Goal: Information Seeking & Learning: Stay updated

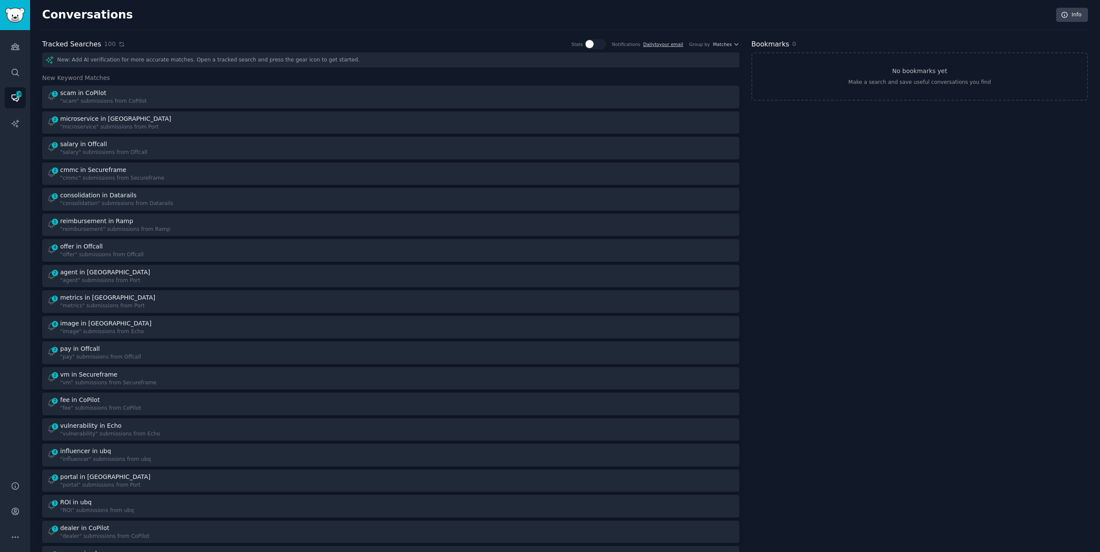
click at [119, 44] on icon at bounding box center [122, 44] width 6 height 6
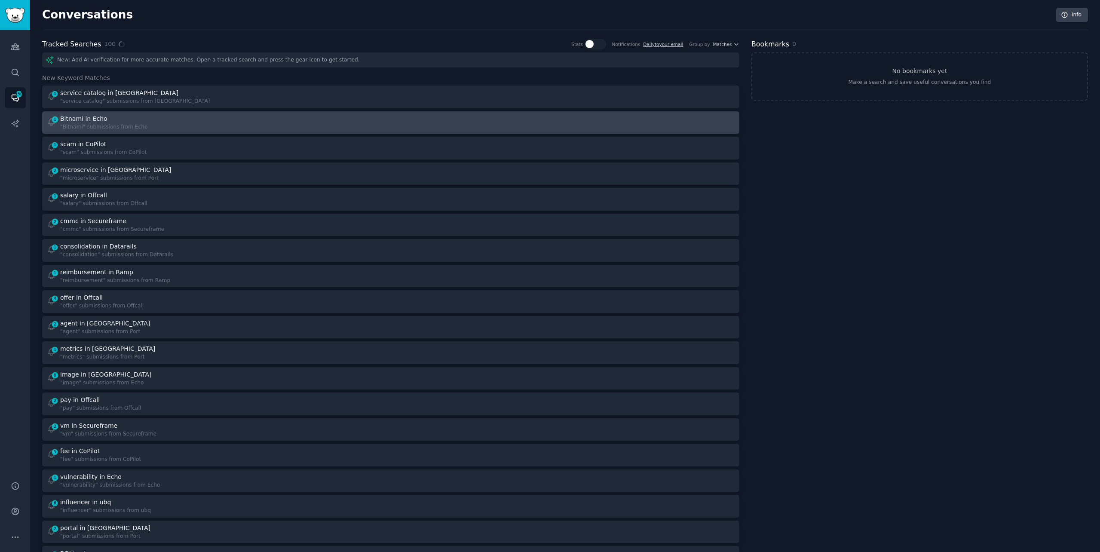
click at [317, 124] on div "1 Bitnami in Echo "Bitnami" submissions from Echo" at bounding box center [216, 122] width 338 height 17
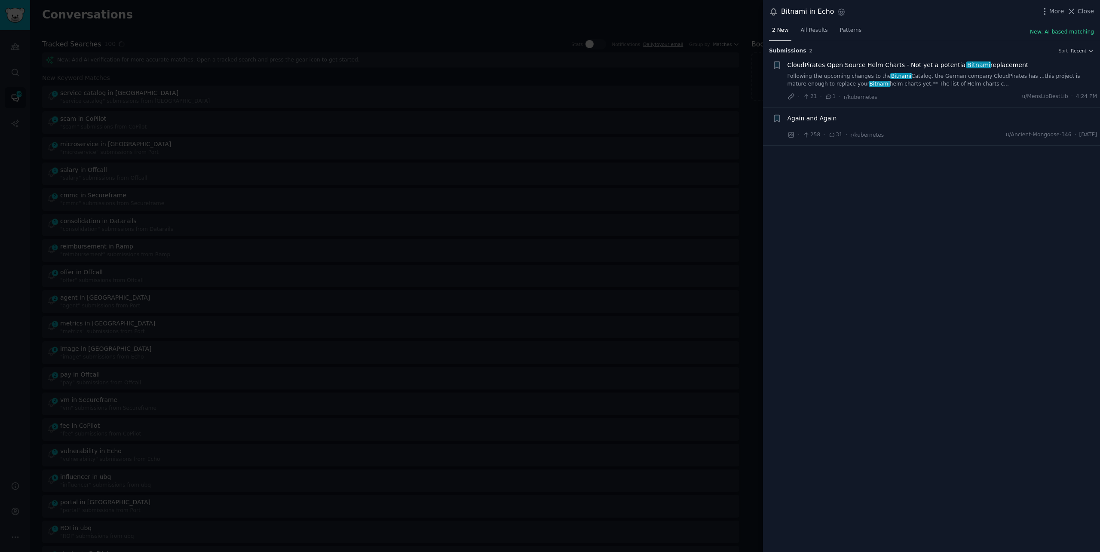
click at [880, 80] on link "Following the upcoming changes to the Bitnami Catalog, the German company Cloud…" at bounding box center [943, 80] width 310 height 15
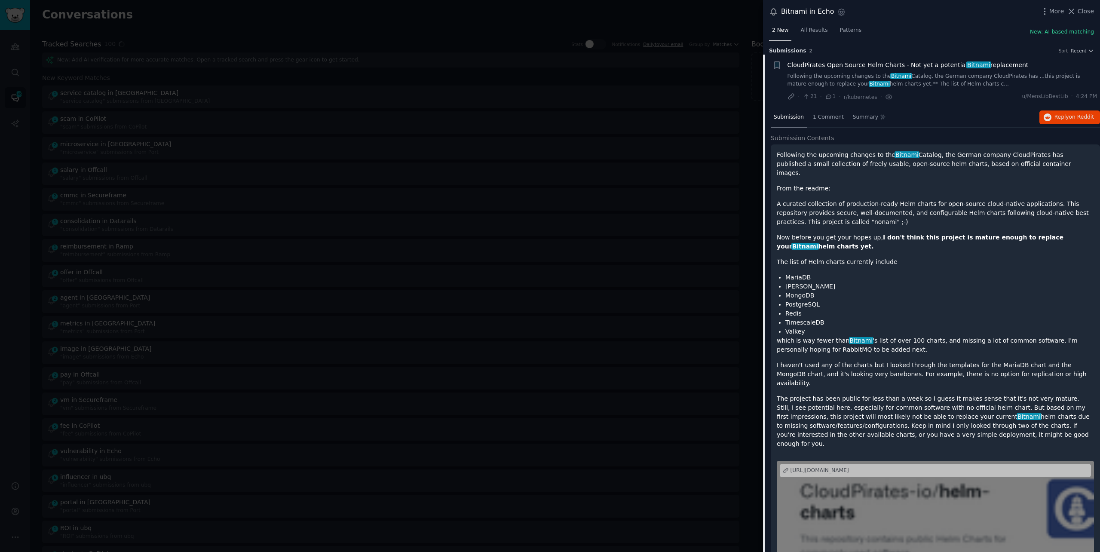
scroll to position [13, 0]
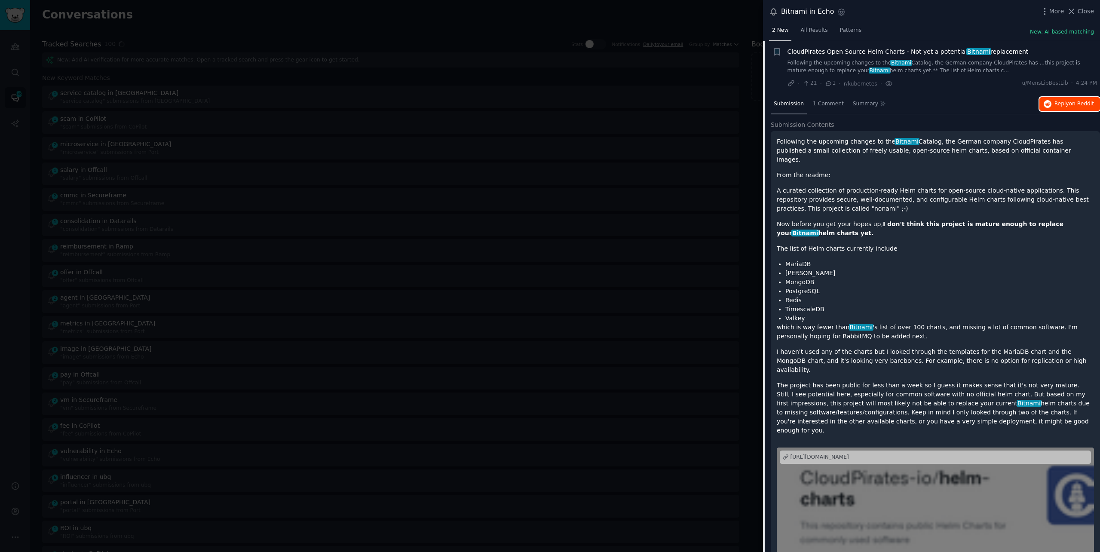
click at [1044, 105] on icon "button" at bounding box center [1048, 104] width 8 height 8
click at [275, 18] on div at bounding box center [550, 276] width 1100 height 552
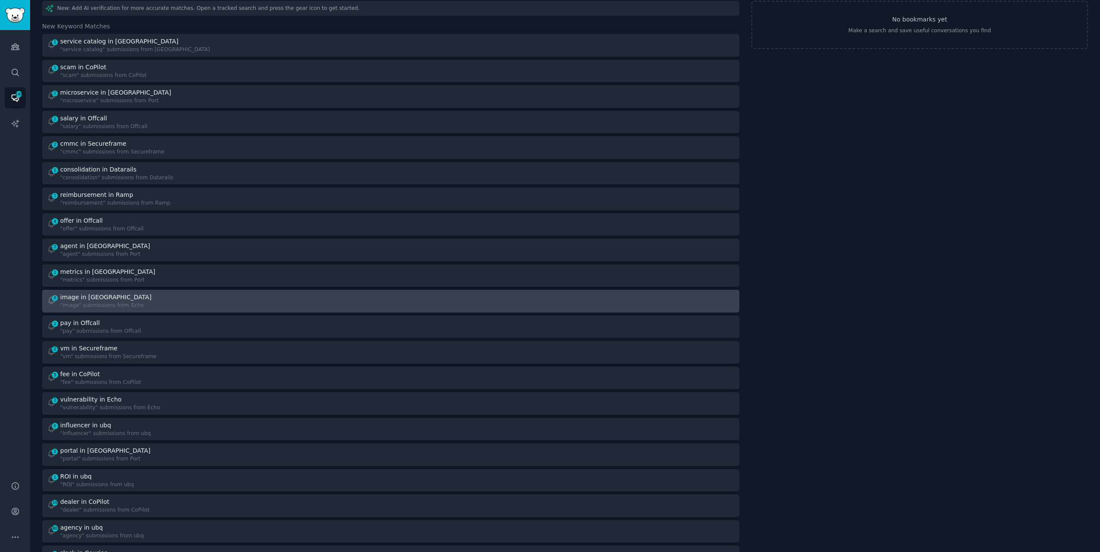
scroll to position [53, 0]
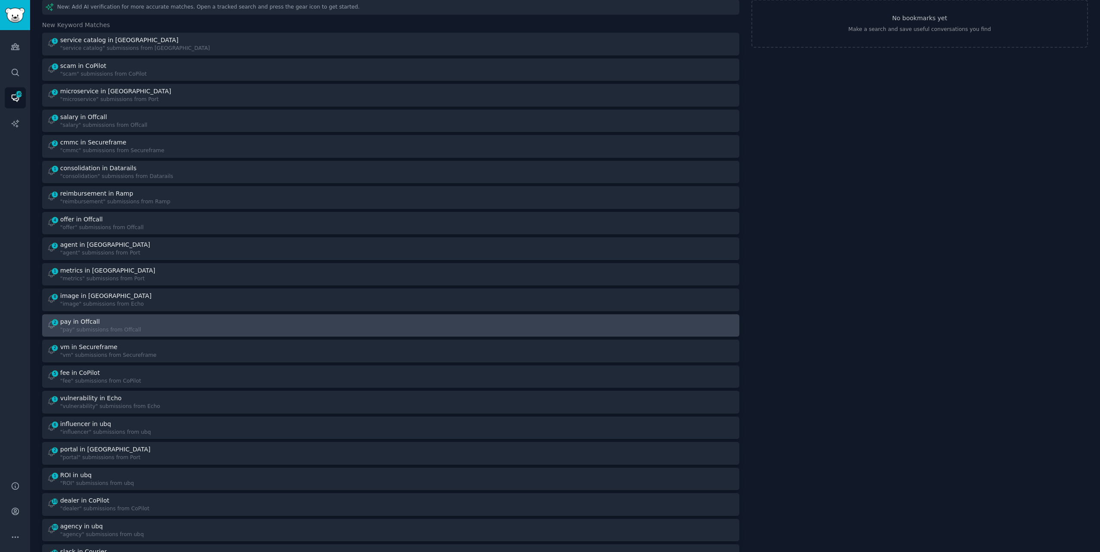
click at [387, 327] on div "2 pay in Offcall "pay" submissions from Offcall" at bounding box center [390, 325] width 691 height 17
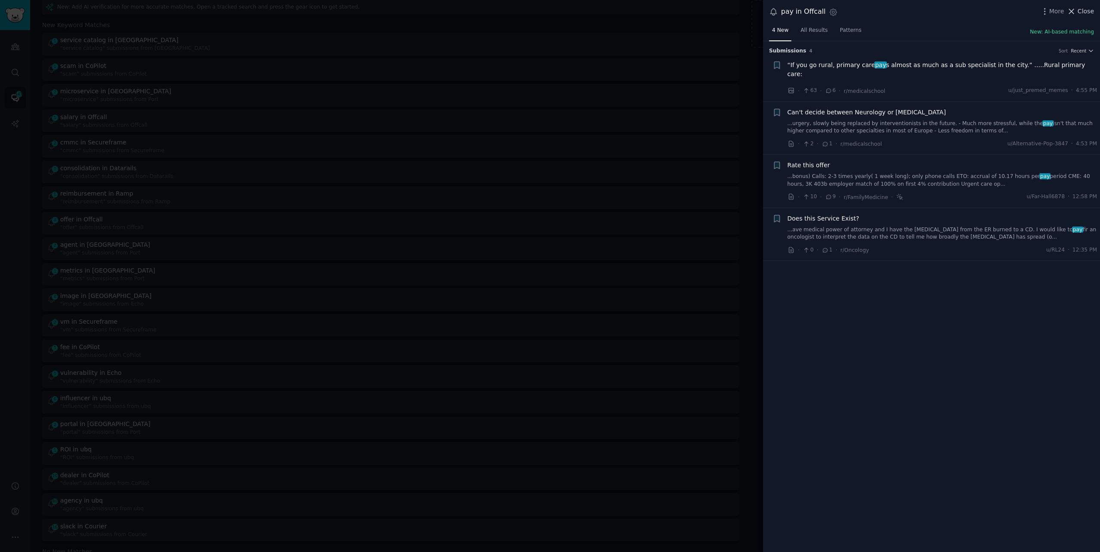
click at [1087, 7] on span "Close" at bounding box center [1086, 11] width 16 height 9
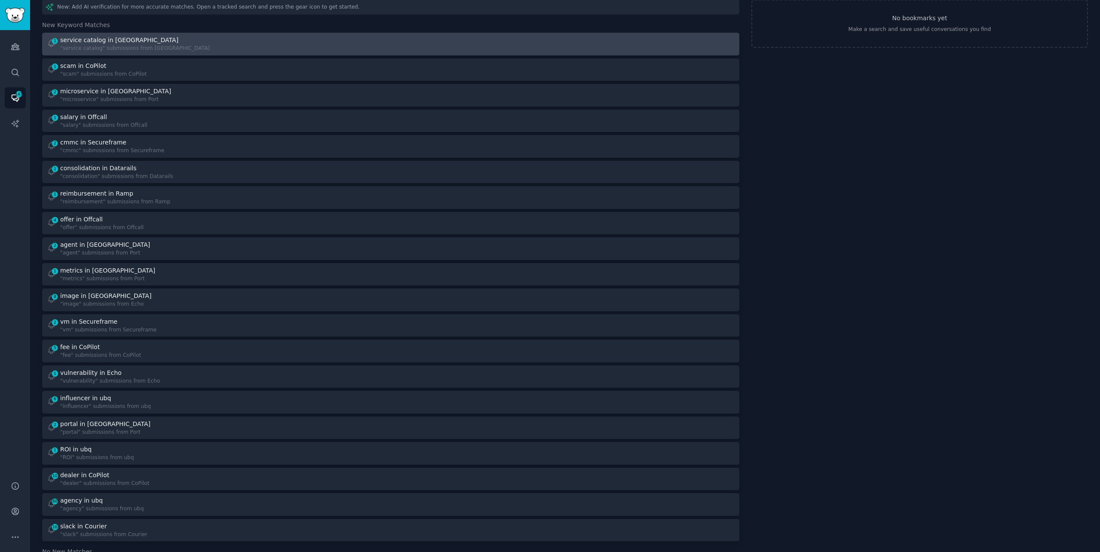
click at [365, 37] on div "1 service catalog in [GEOGRAPHIC_DATA] "service catalog" submissions from [GEOG…" at bounding box center [216, 44] width 338 height 17
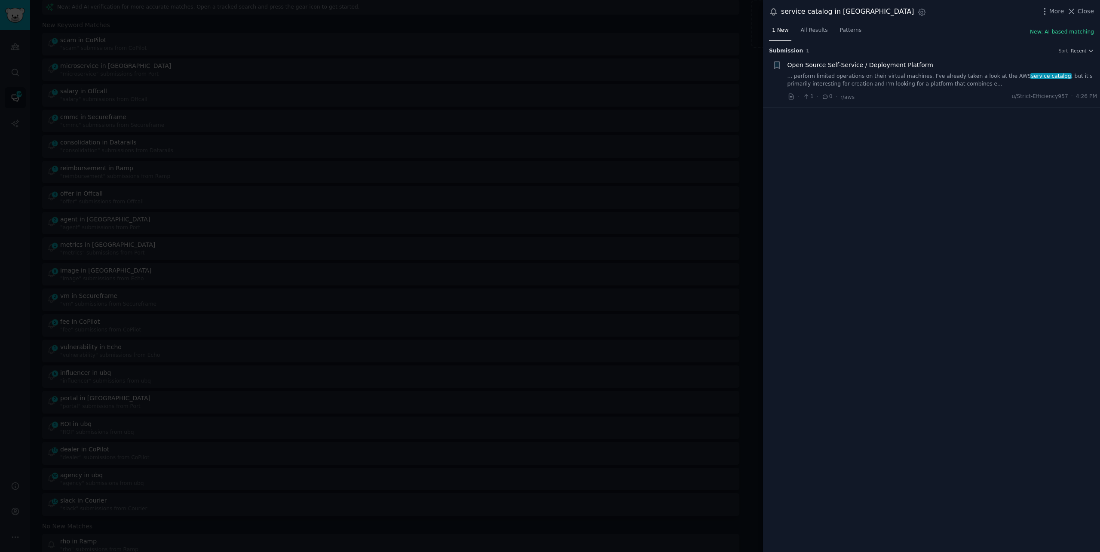
click at [1035, 74] on span "service catalog" at bounding box center [1052, 76] width 42 height 6
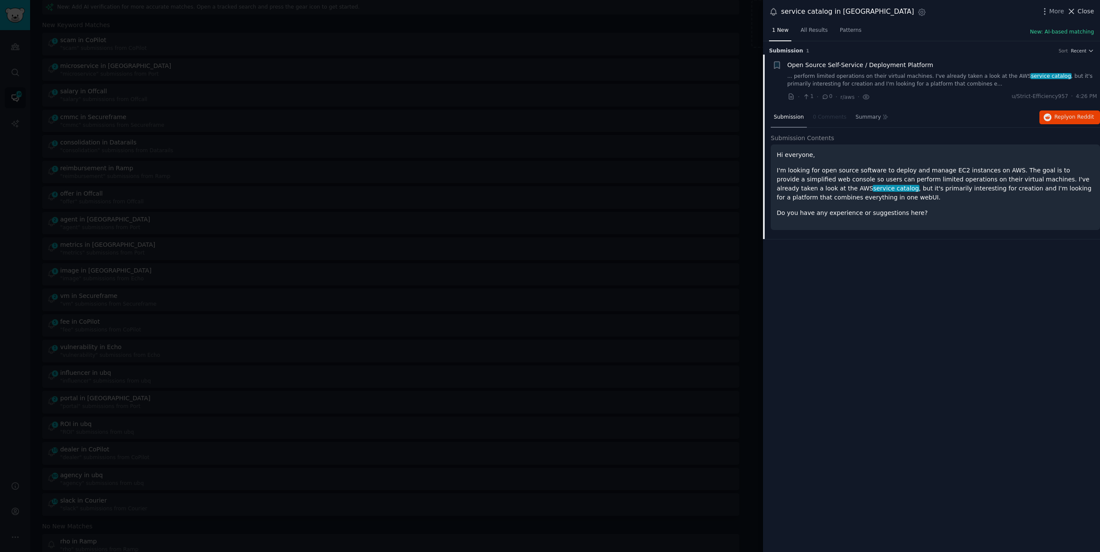
click at [1079, 11] on span "Close" at bounding box center [1086, 11] width 16 height 9
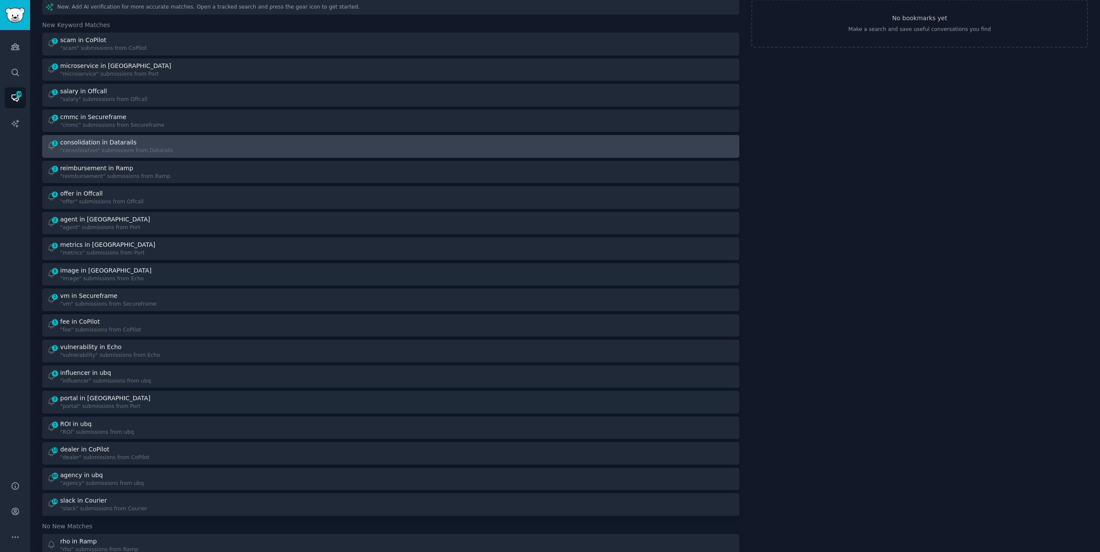
click at [448, 144] on div at bounding box center [566, 146] width 338 height 17
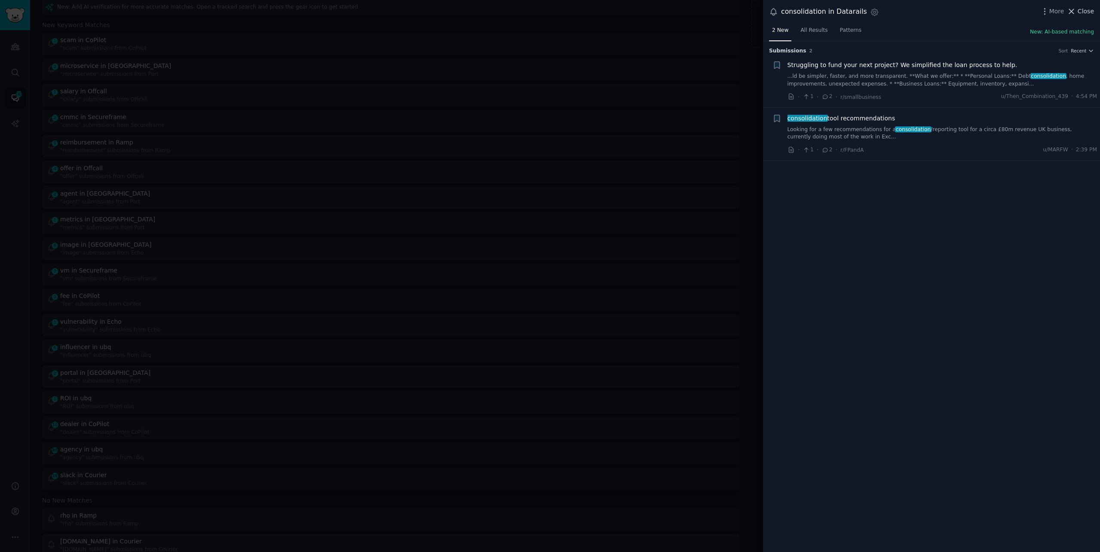
click at [1081, 10] on span "Close" at bounding box center [1086, 11] width 16 height 9
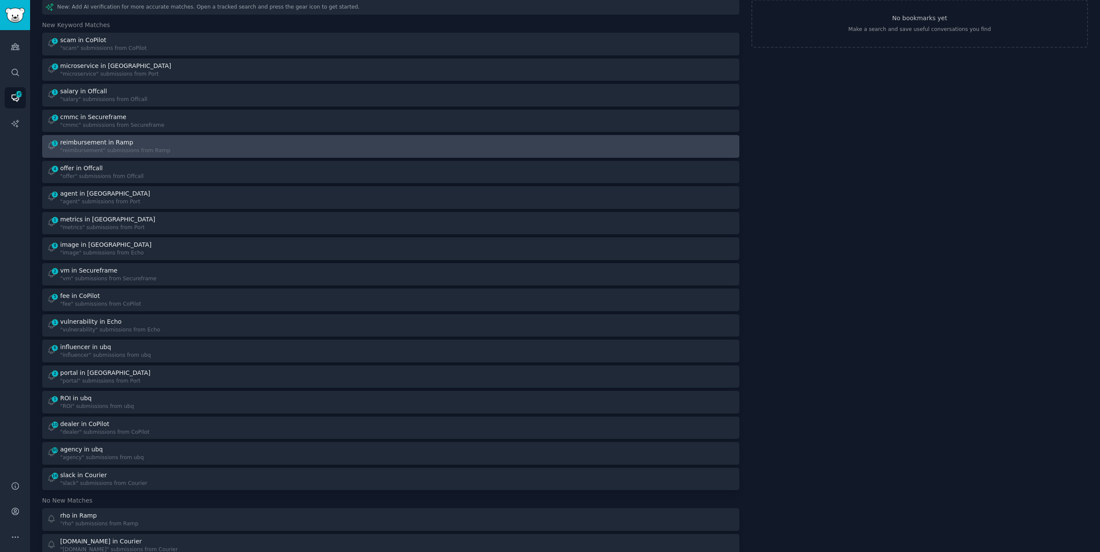
click at [256, 152] on div "1 reimbursement in Ramp "reimbursement" submissions from Ramp" at bounding box center [216, 146] width 338 height 17
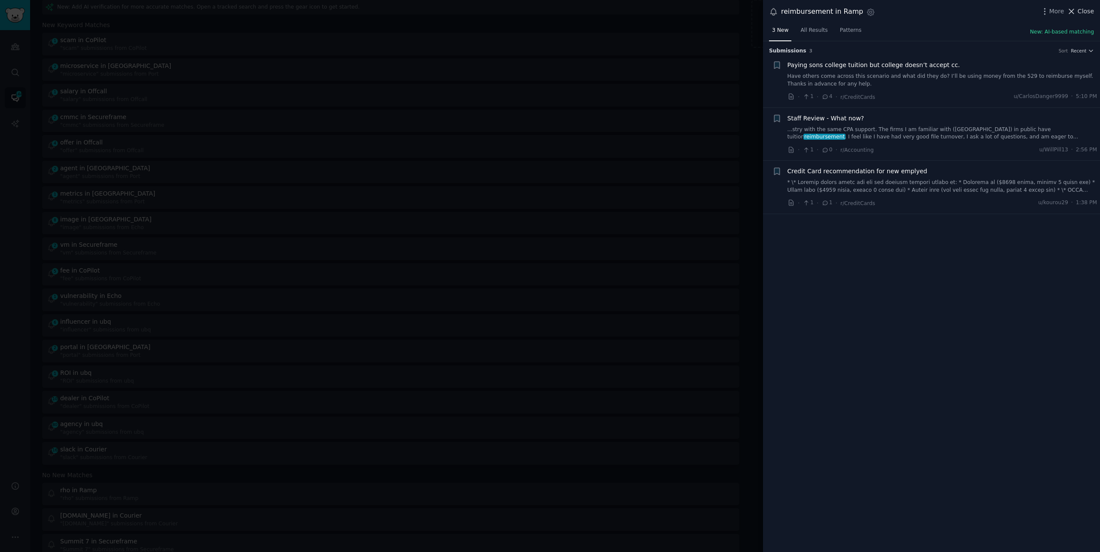
click at [1084, 12] on span "Close" at bounding box center [1086, 11] width 16 height 9
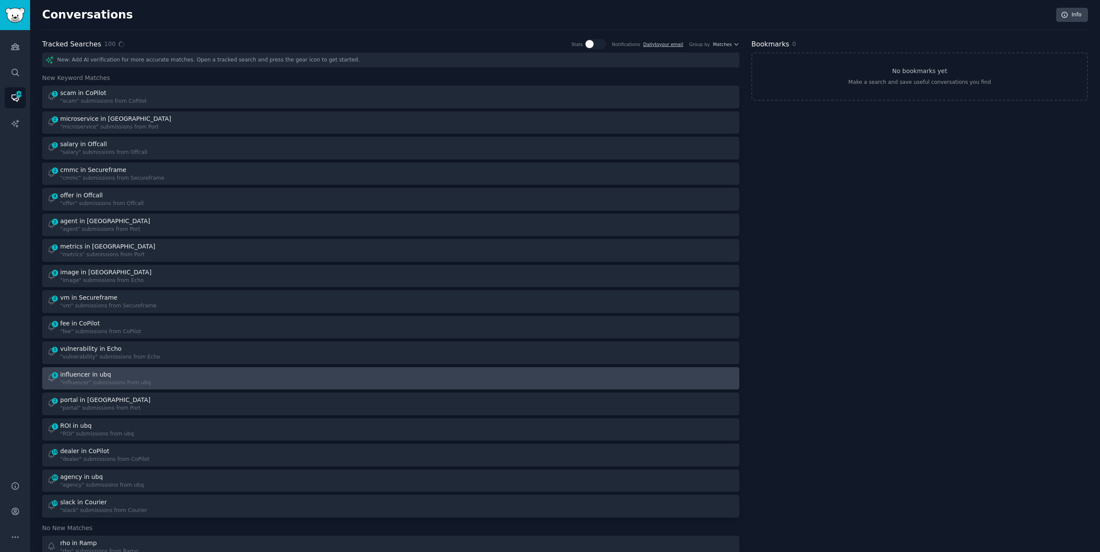
scroll to position [0, 0]
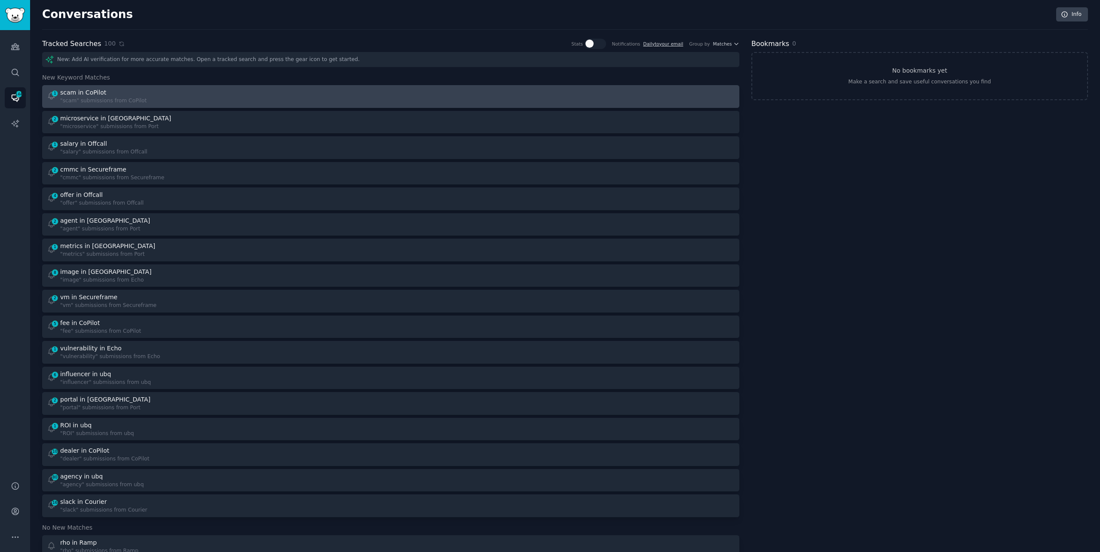
click at [192, 96] on div "1 scam in CoPilot "scam" submissions from CoPilot" at bounding box center [216, 96] width 338 height 17
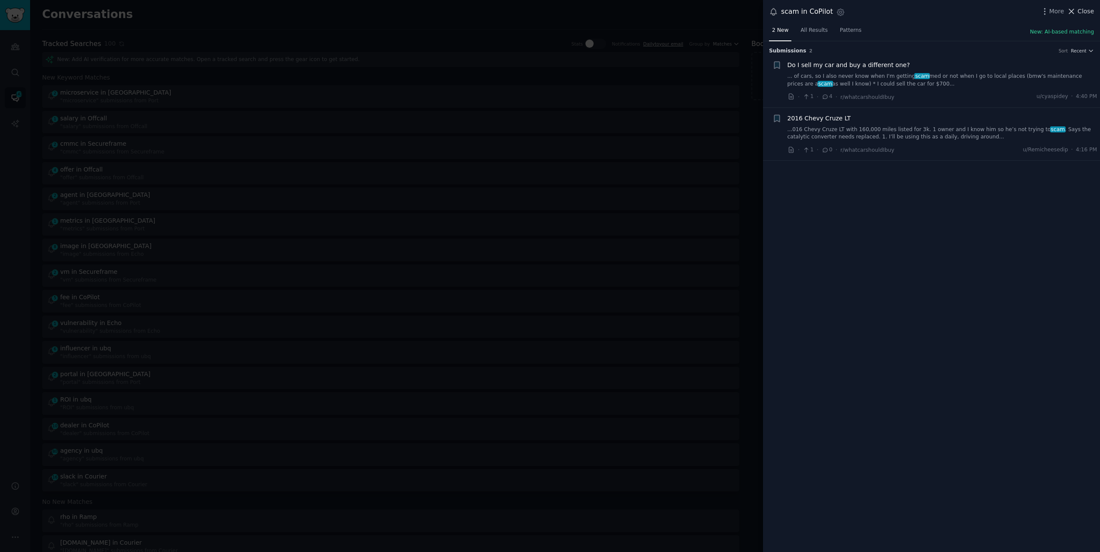
click at [1072, 9] on icon at bounding box center [1072, 11] width 5 height 5
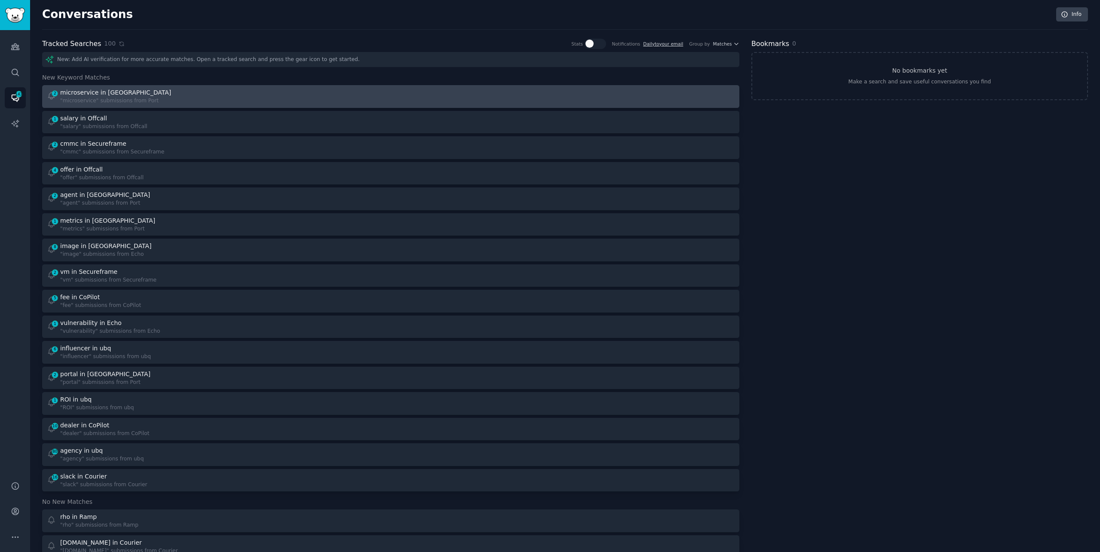
click at [185, 95] on div "2 microservice in Port "microservice" submissions from [GEOGRAPHIC_DATA]" at bounding box center [216, 96] width 338 height 17
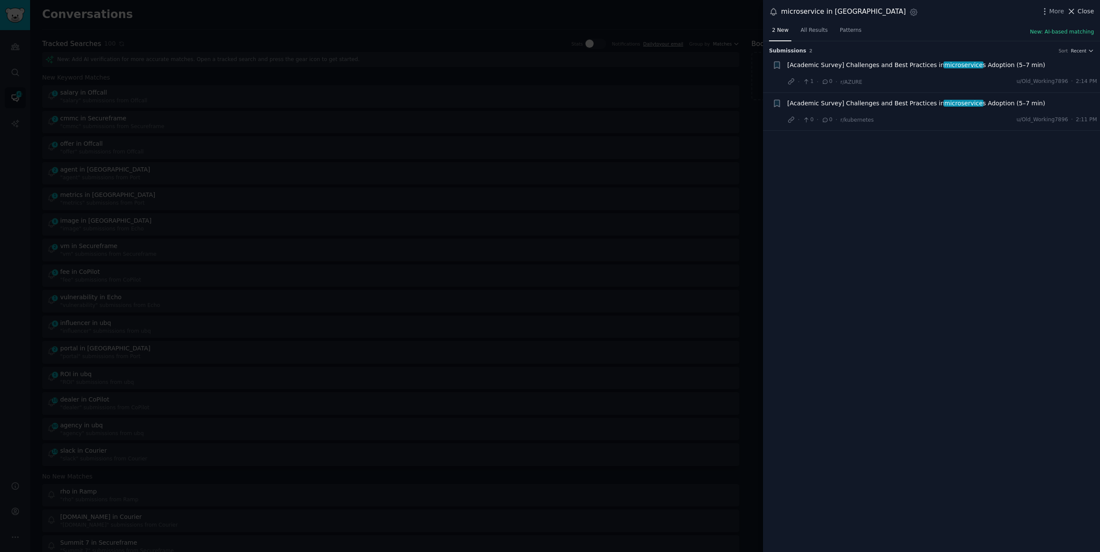
click at [1083, 10] on span "Close" at bounding box center [1086, 11] width 16 height 9
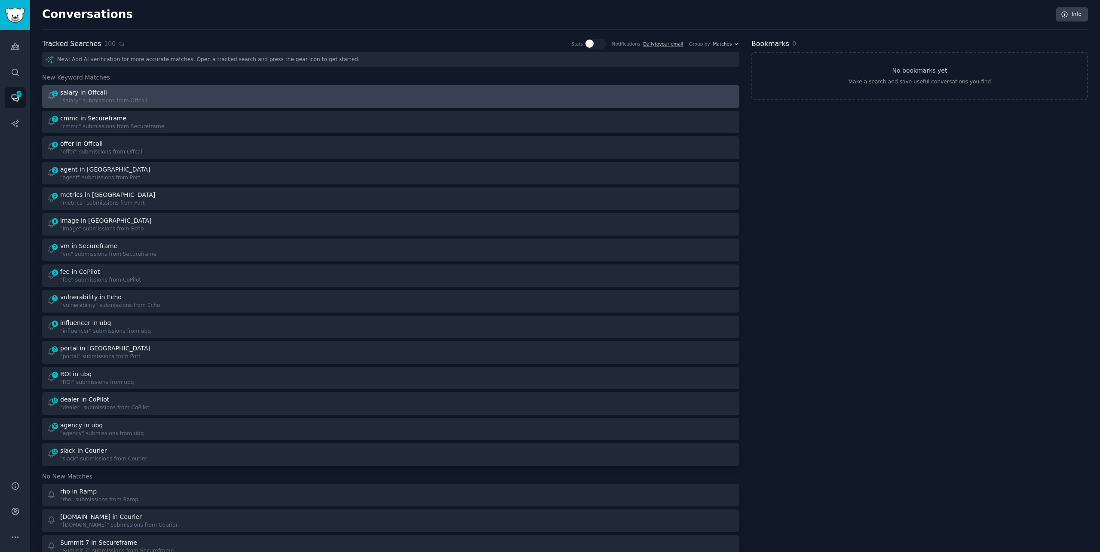
click at [305, 89] on div "1 salary in Offcall "salary" submissions from Offcall" at bounding box center [216, 96] width 338 height 17
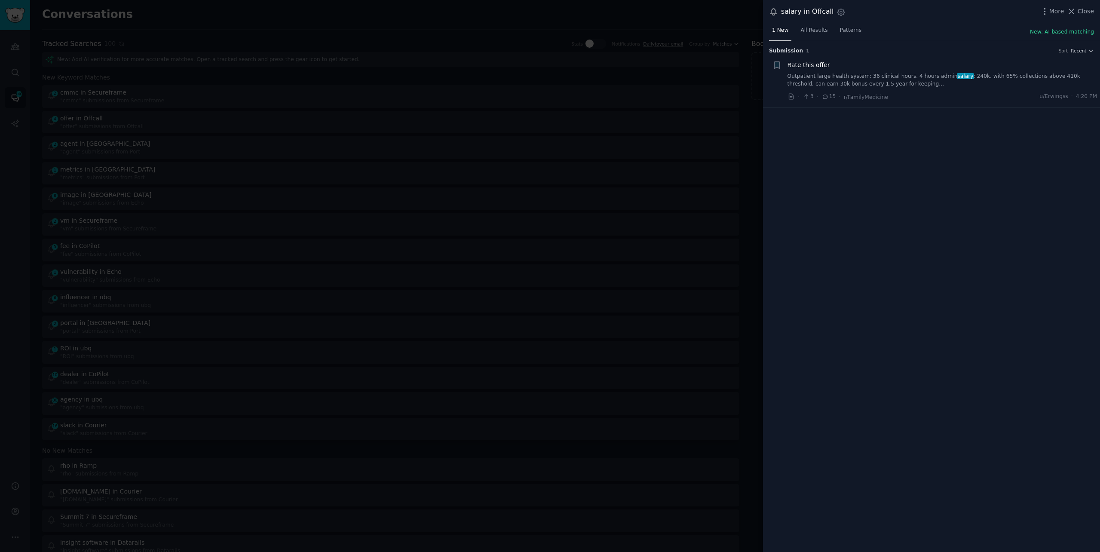
click at [1008, 78] on link "Outpatient large health system: 36 clinical hours, 4 hours admin salary : 240k,…" at bounding box center [943, 80] width 310 height 15
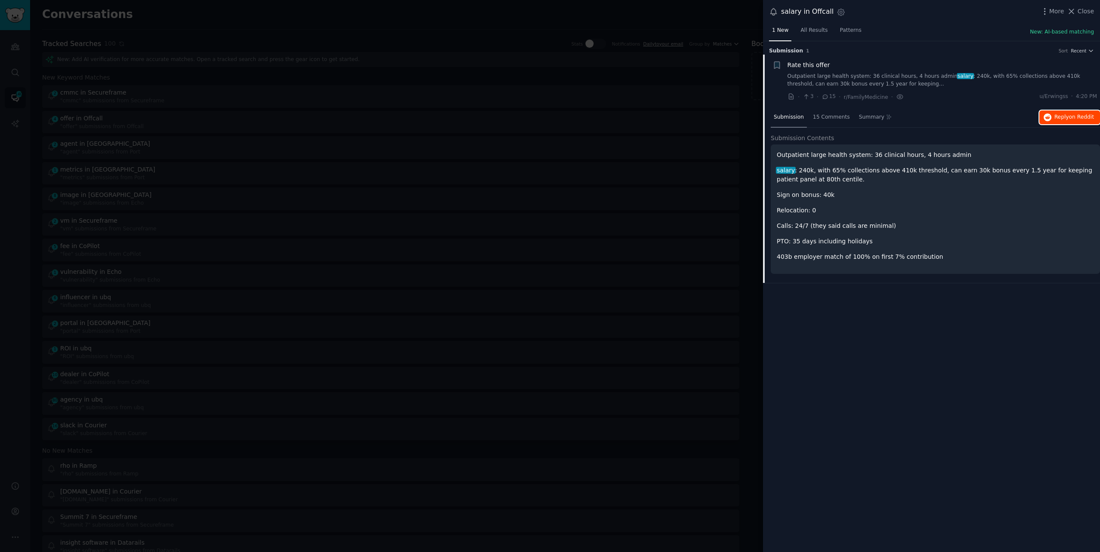
click at [1080, 116] on span "on Reddit" at bounding box center [1081, 117] width 25 height 6
click at [282, 15] on div at bounding box center [550, 276] width 1100 height 552
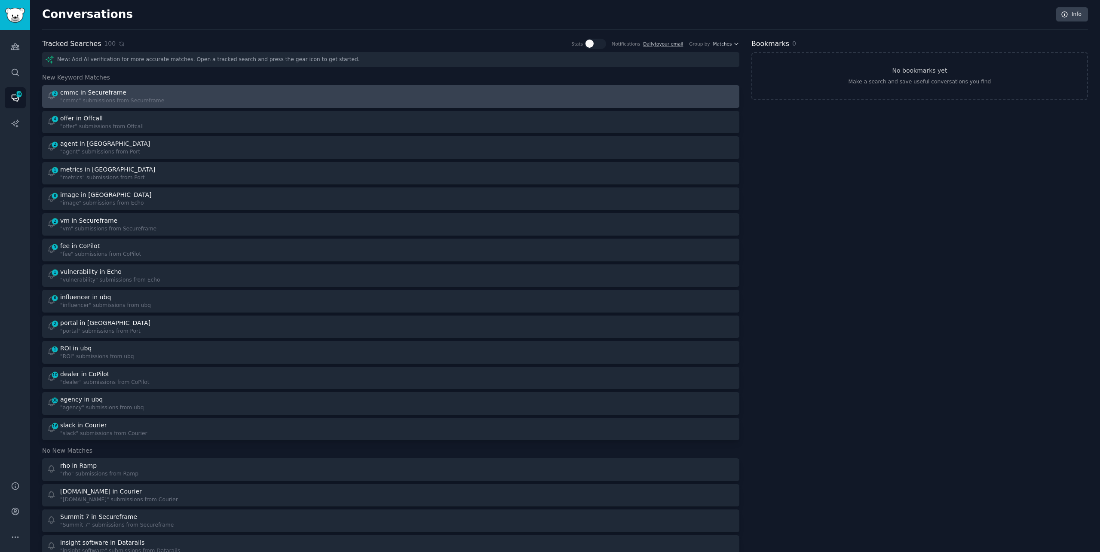
click at [205, 98] on div "2 cmmc in Secureframe "cmmc" submissions from Secureframe" at bounding box center [216, 96] width 338 height 17
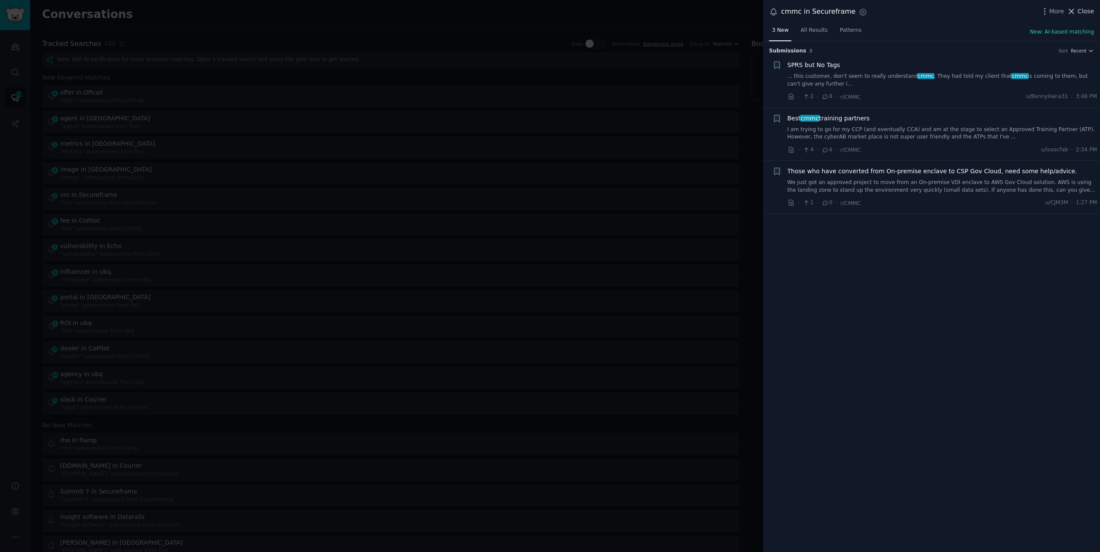
click at [1084, 15] on span "Close" at bounding box center [1086, 11] width 16 height 9
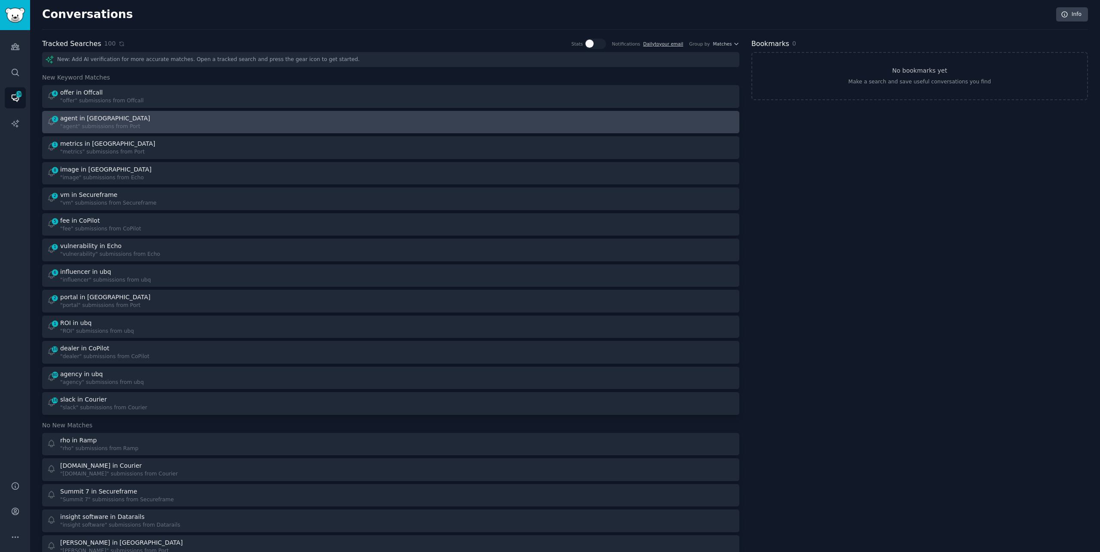
click at [91, 117] on div "agent in [GEOGRAPHIC_DATA]" at bounding box center [105, 118] width 90 height 9
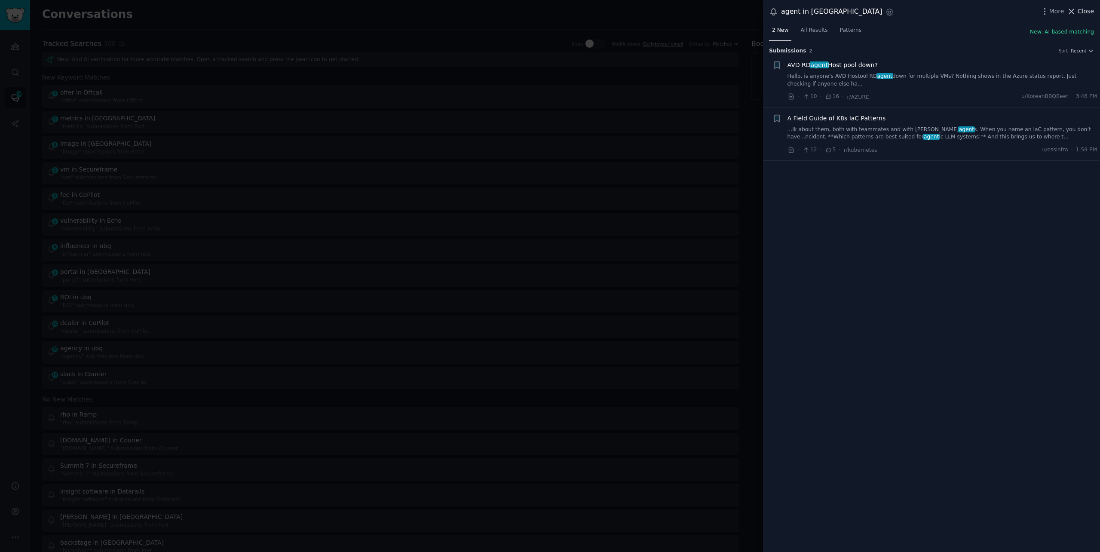
click at [1086, 9] on span "Close" at bounding box center [1086, 11] width 16 height 9
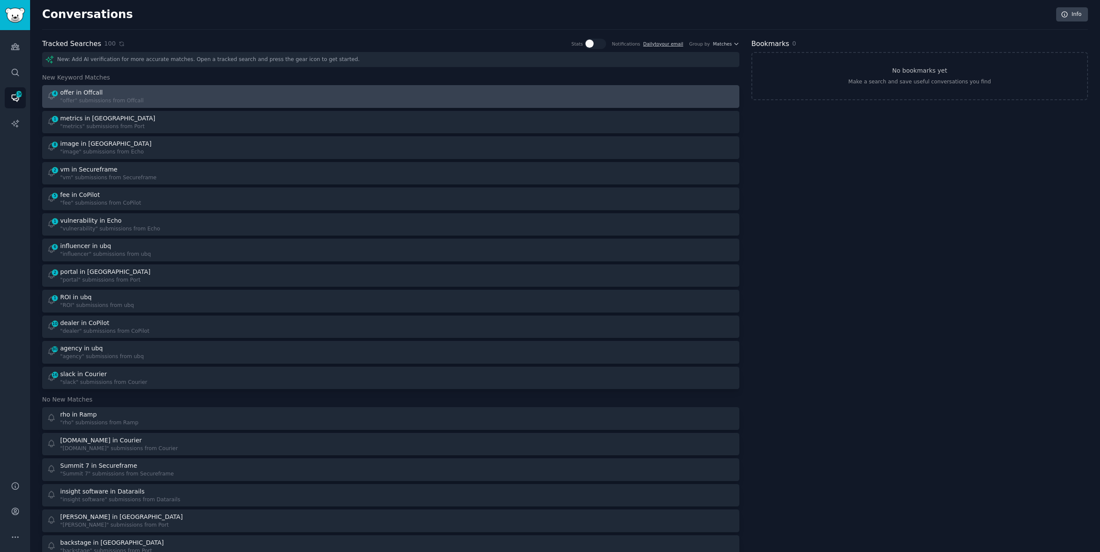
click at [277, 99] on div "4 offer in Offcall "offer" submissions from Offcall" at bounding box center [216, 96] width 338 height 17
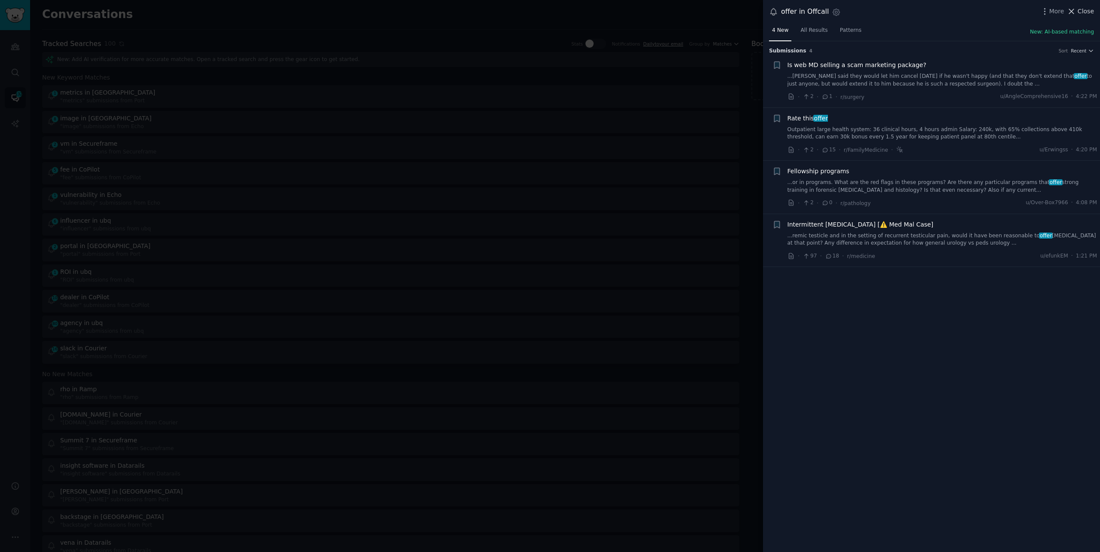
click at [1084, 9] on span "Close" at bounding box center [1086, 11] width 16 height 9
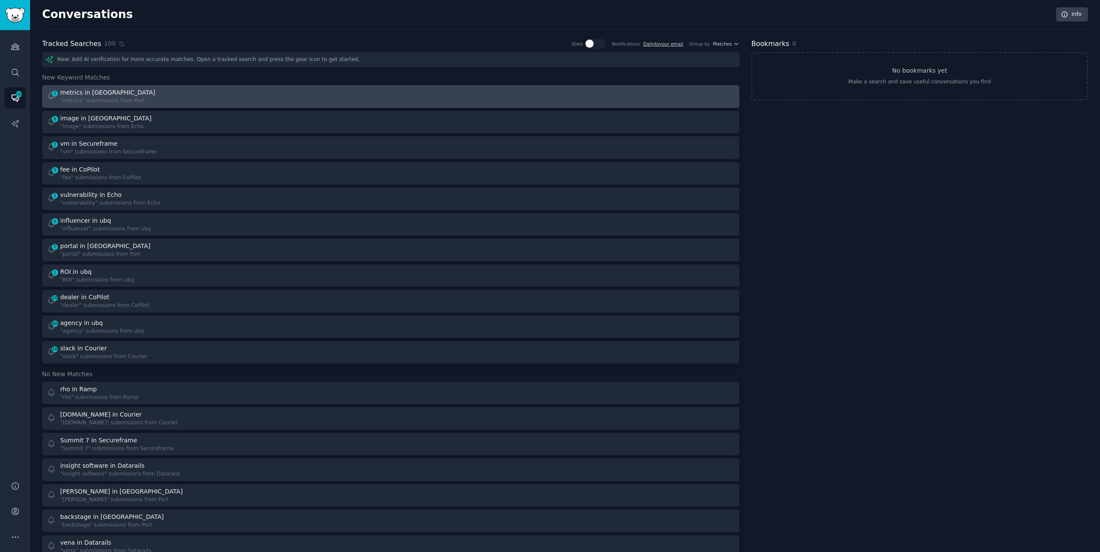
click at [129, 97] on div ""metrics" submissions from Port" at bounding box center [108, 101] width 97 height 8
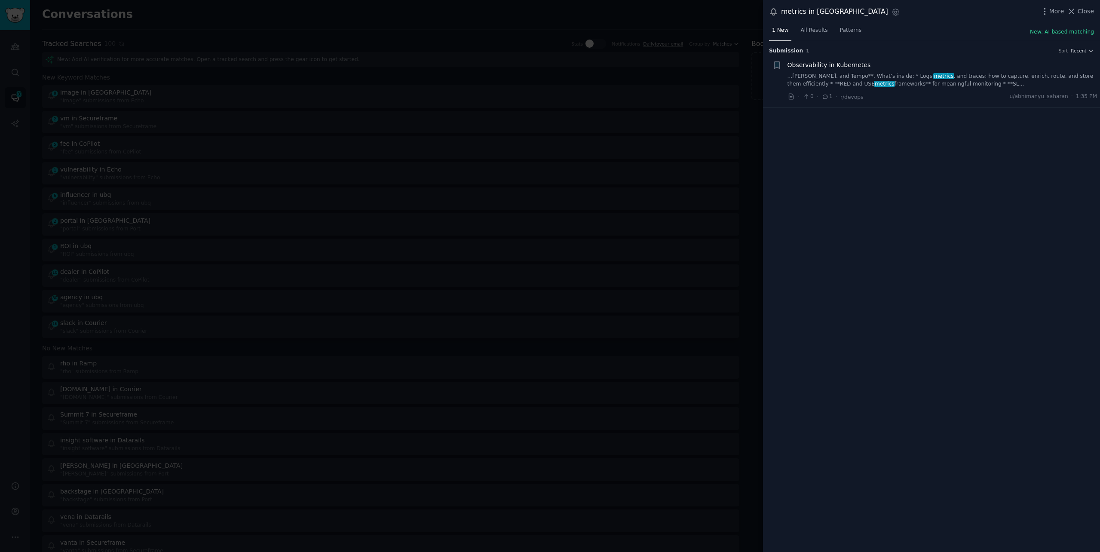
click at [923, 81] on link "...[PERSON_NAME], and Tempo**. What’s inside: * Logs, metrics , and traces: how…" at bounding box center [943, 80] width 310 height 15
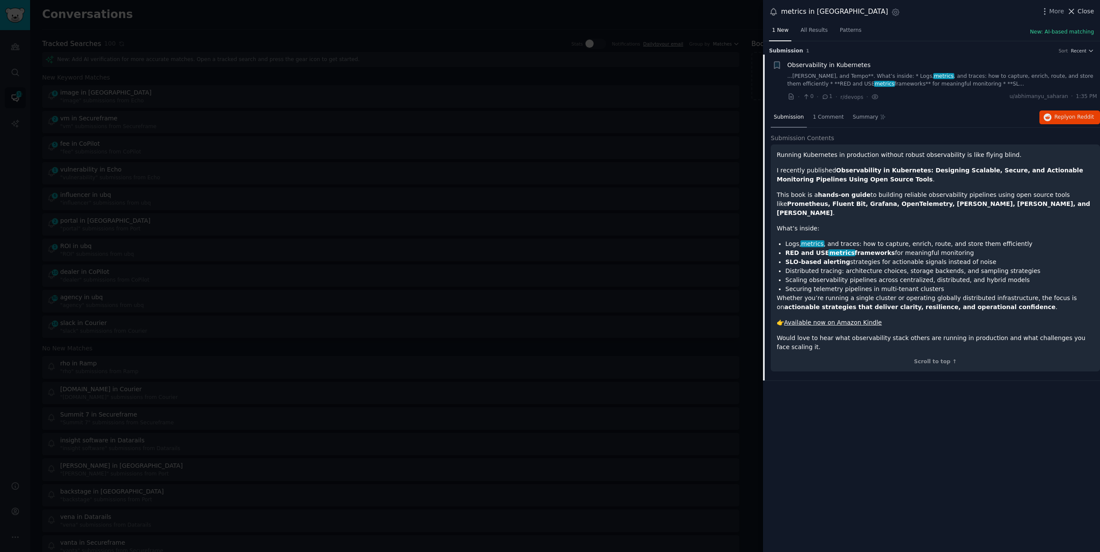
click at [1075, 10] on icon at bounding box center [1071, 11] width 9 height 9
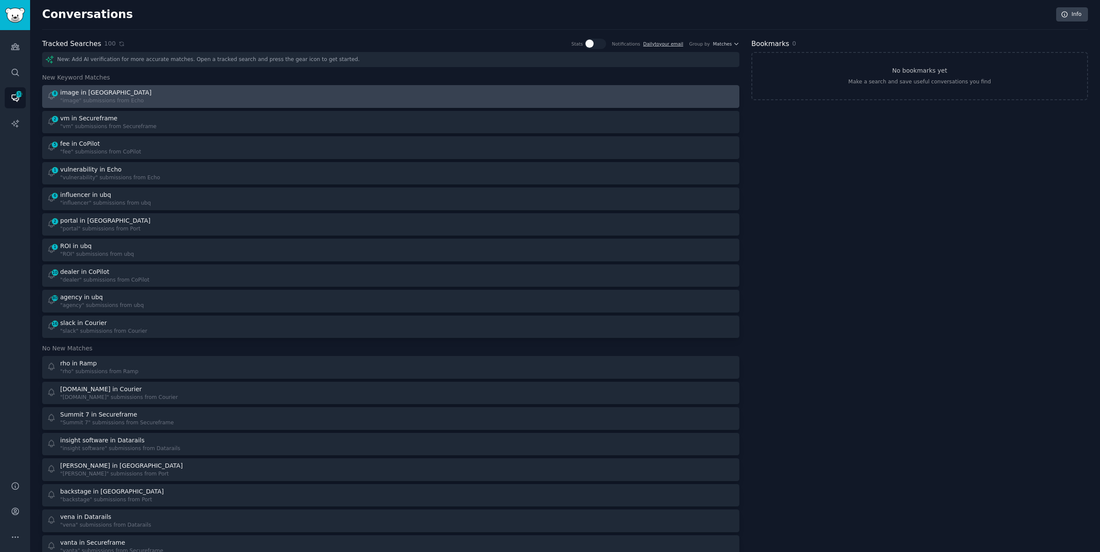
click at [318, 99] on div "8 image in Echo "image" submissions from Echo" at bounding box center [216, 96] width 338 height 17
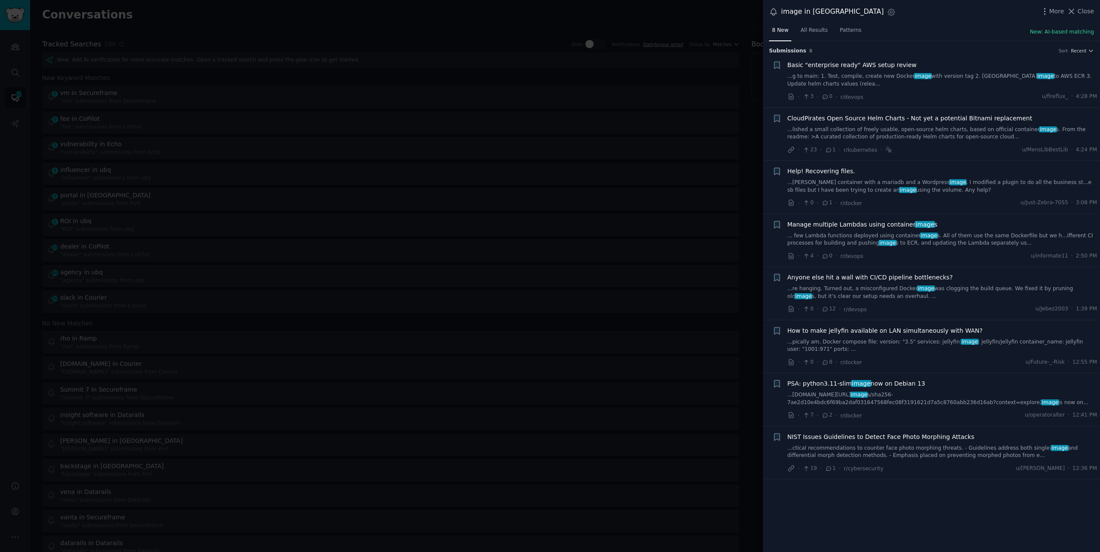
click at [867, 77] on link "...g to main: 1. Test, compile, create new Docker image with version tag 2. Pus…" at bounding box center [943, 80] width 310 height 15
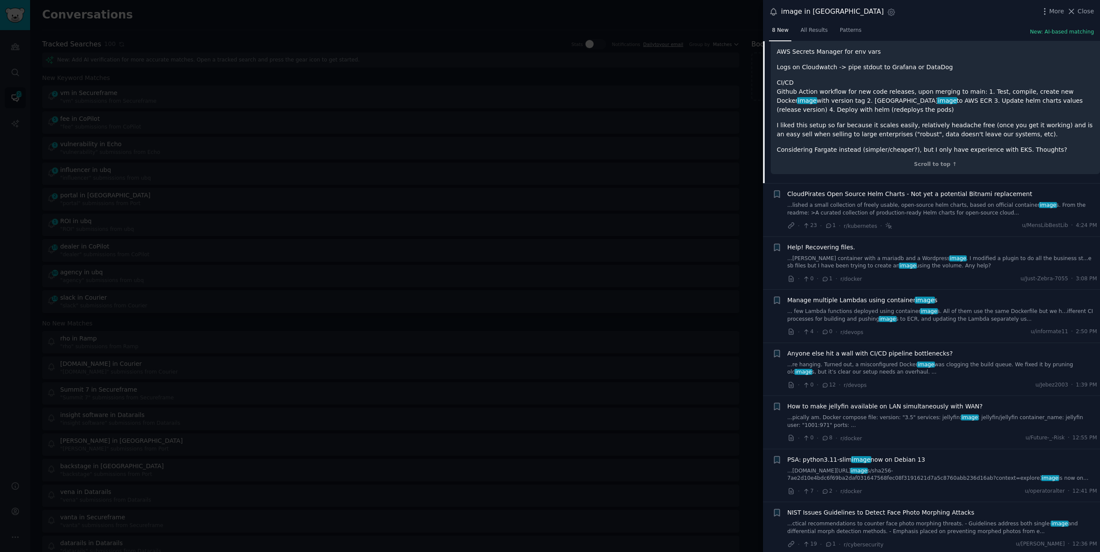
scroll to position [231, 0]
click at [829, 366] on link "...re hanging. Turned out, a misconfigured Docker image was clogging the build …" at bounding box center [943, 367] width 310 height 15
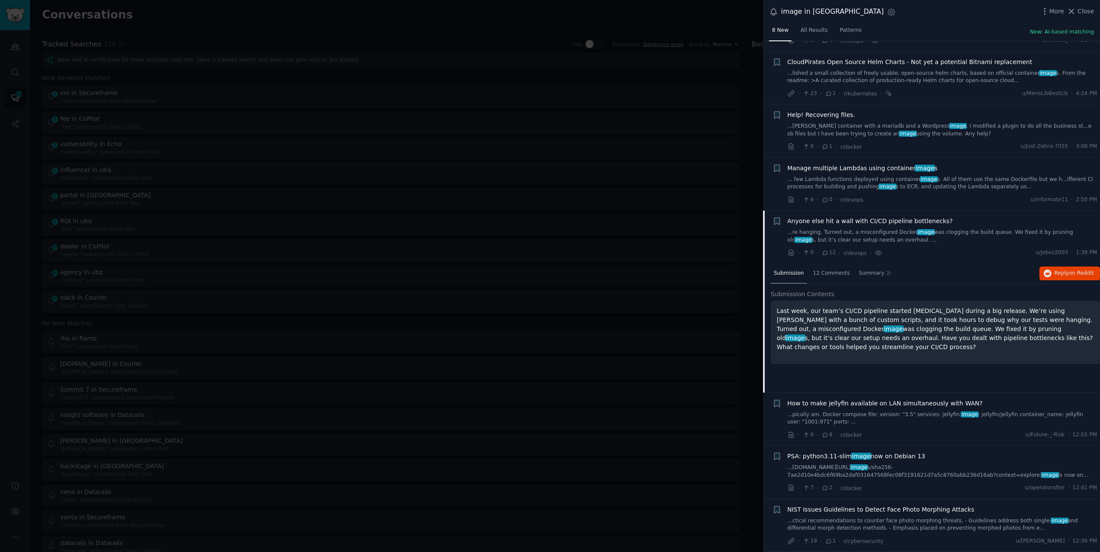
scroll to position [54, 0]
click at [1064, 273] on span "Reply on Reddit" at bounding box center [1075, 276] width 40 height 8
click at [1086, 11] on span "Close" at bounding box center [1086, 11] width 16 height 9
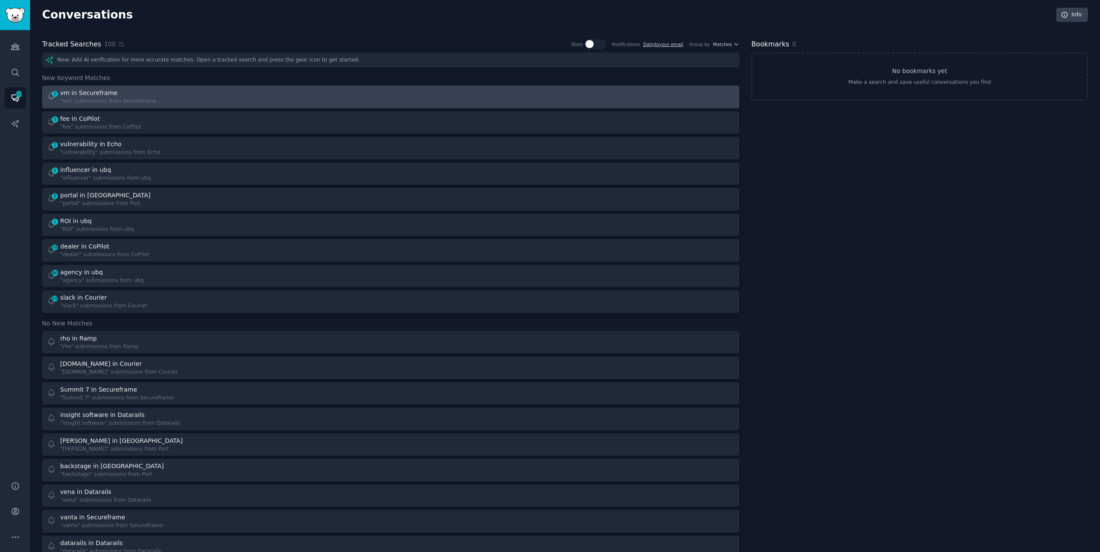
click at [436, 89] on div at bounding box center [566, 97] width 338 height 17
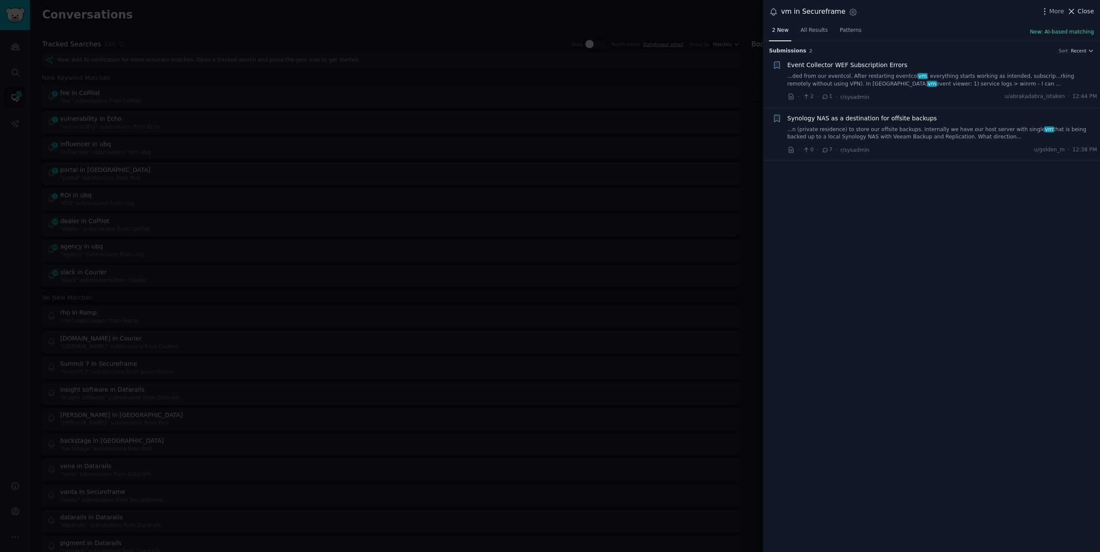
click at [1075, 12] on icon at bounding box center [1071, 11] width 9 height 9
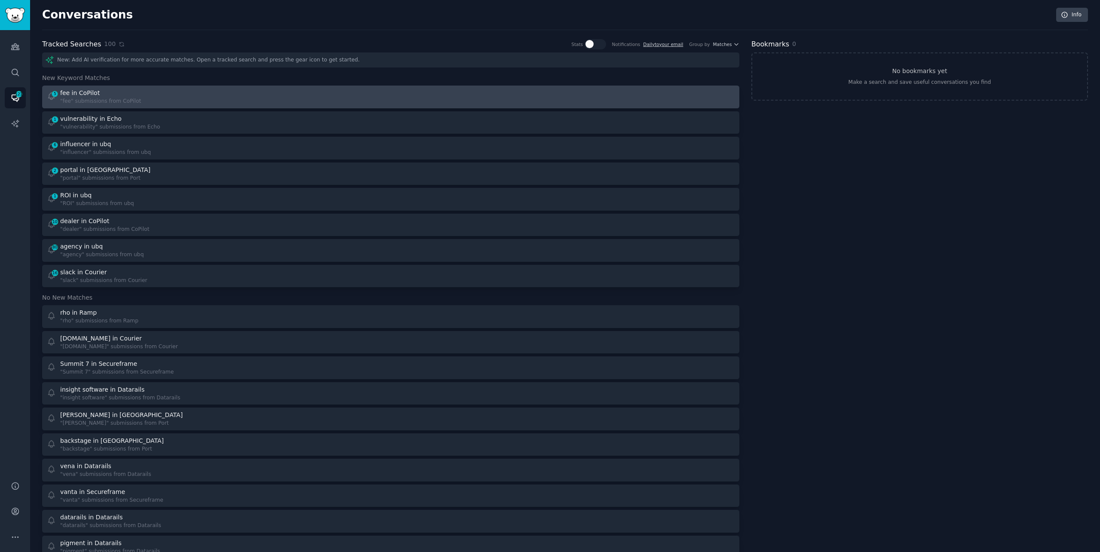
click at [409, 95] on div at bounding box center [566, 97] width 338 height 17
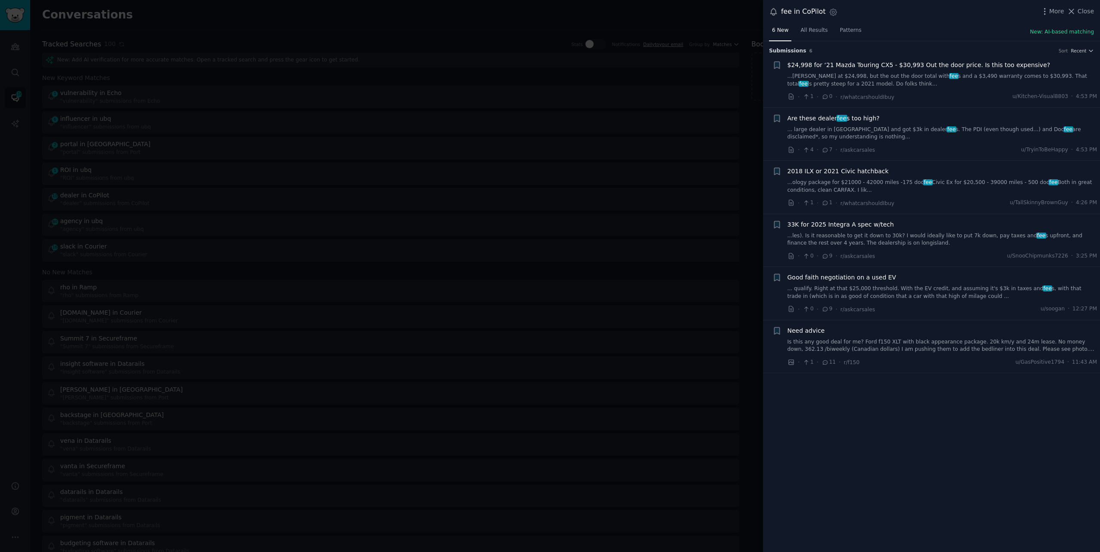
click at [886, 129] on link "... large dealer in [GEOGRAPHIC_DATA] and got $3k in dealer fee s. The PDI (eve…" at bounding box center [943, 133] width 310 height 15
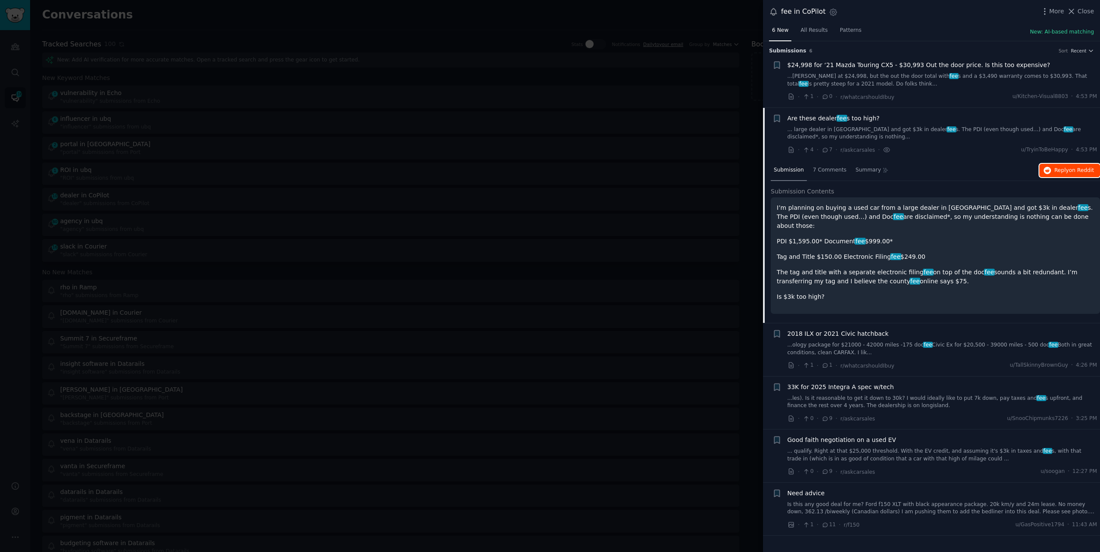
click at [1074, 170] on span "on Reddit" at bounding box center [1081, 170] width 25 height 6
click at [1078, 9] on span "Close" at bounding box center [1086, 11] width 16 height 9
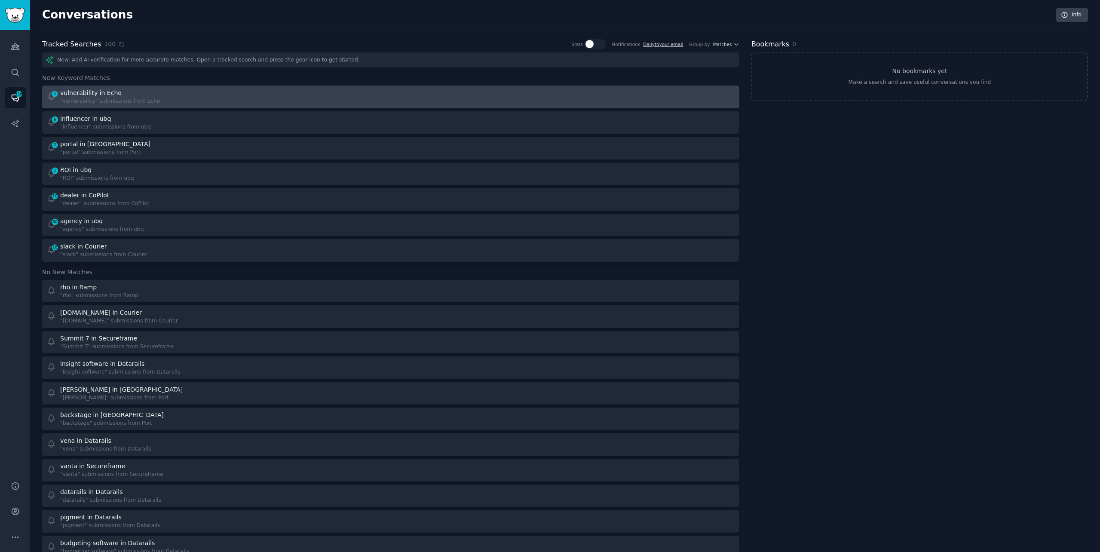
click at [424, 93] on div at bounding box center [566, 97] width 338 height 17
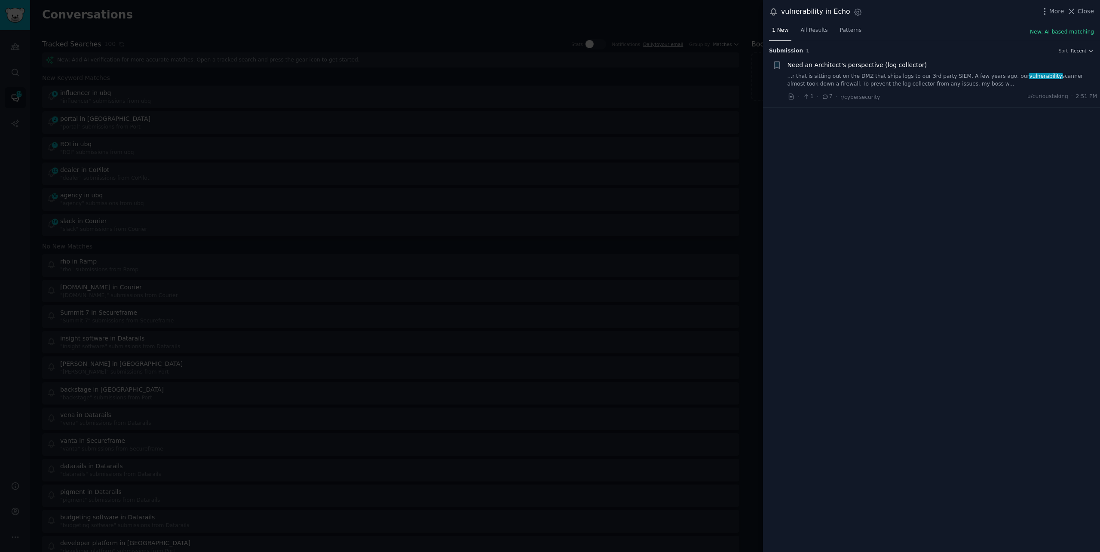
click at [1000, 74] on link "...r that is sitting out on the DMZ that ships logs to our 3rd party SIEM. A fe…" at bounding box center [943, 80] width 310 height 15
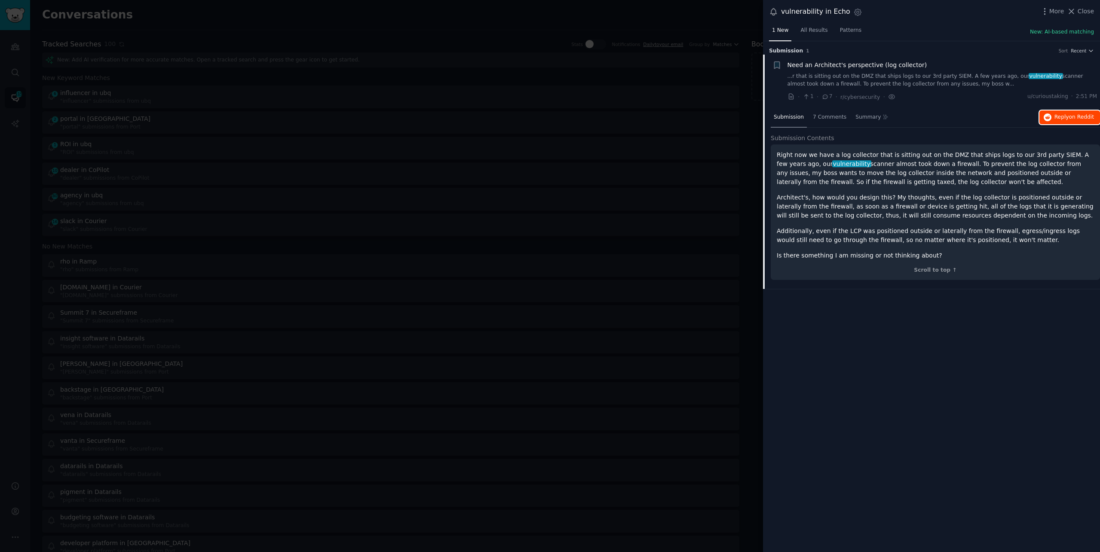
click at [1056, 119] on span "Reply on Reddit" at bounding box center [1075, 118] width 40 height 8
click at [240, 27] on div at bounding box center [550, 276] width 1100 height 552
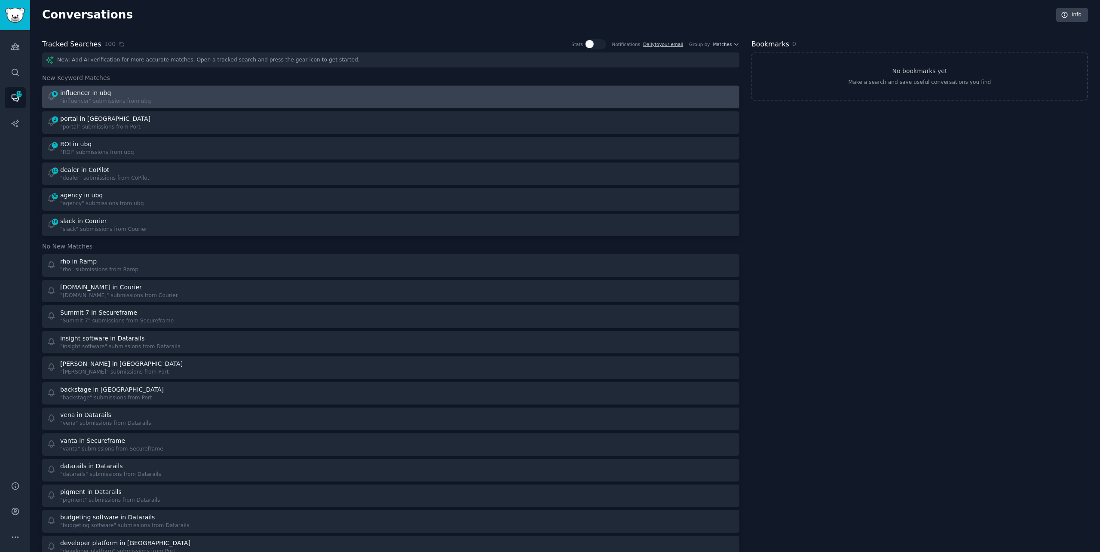
click at [198, 101] on div "6 influencer in ubq "influencer" submissions from ubq" at bounding box center [216, 97] width 338 height 17
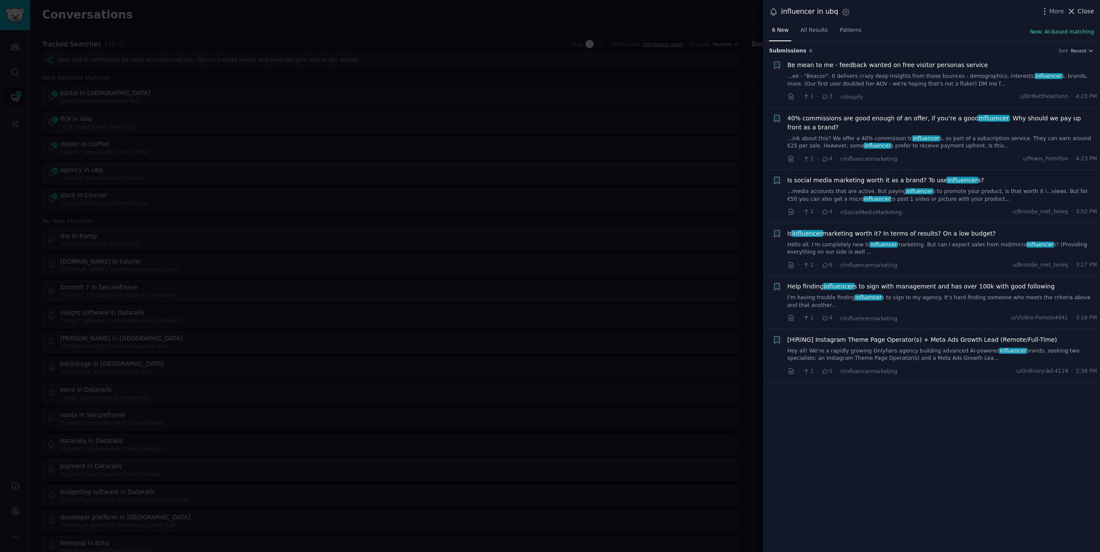
click at [1086, 10] on span "Close" at bounding box center [1086, 11] width 16 height 9
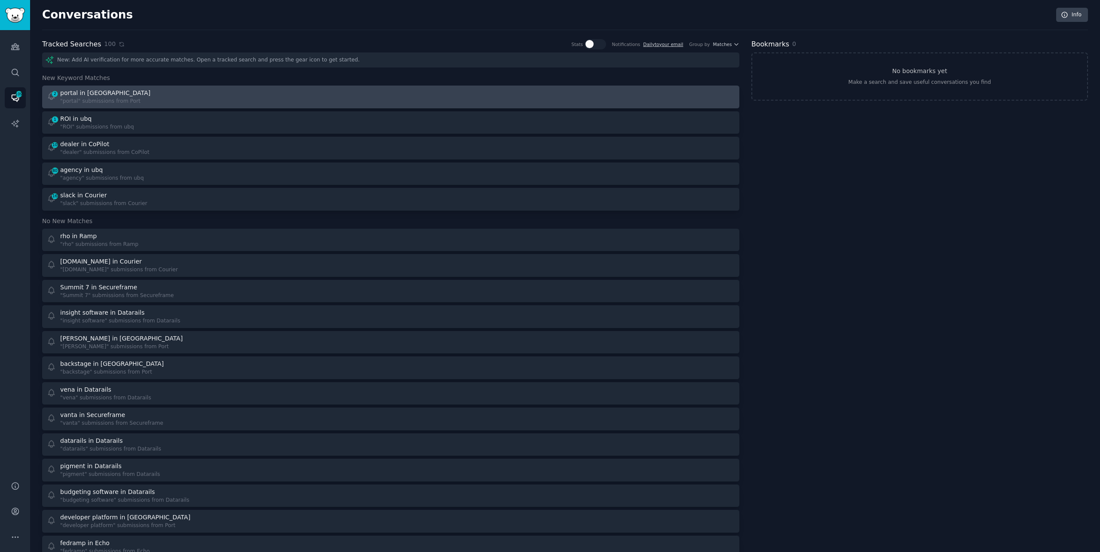
click at [213, 95] on div "2 portal in Port "portal" submissions from Port" at bounding box center [216, 97] width 338 height 17
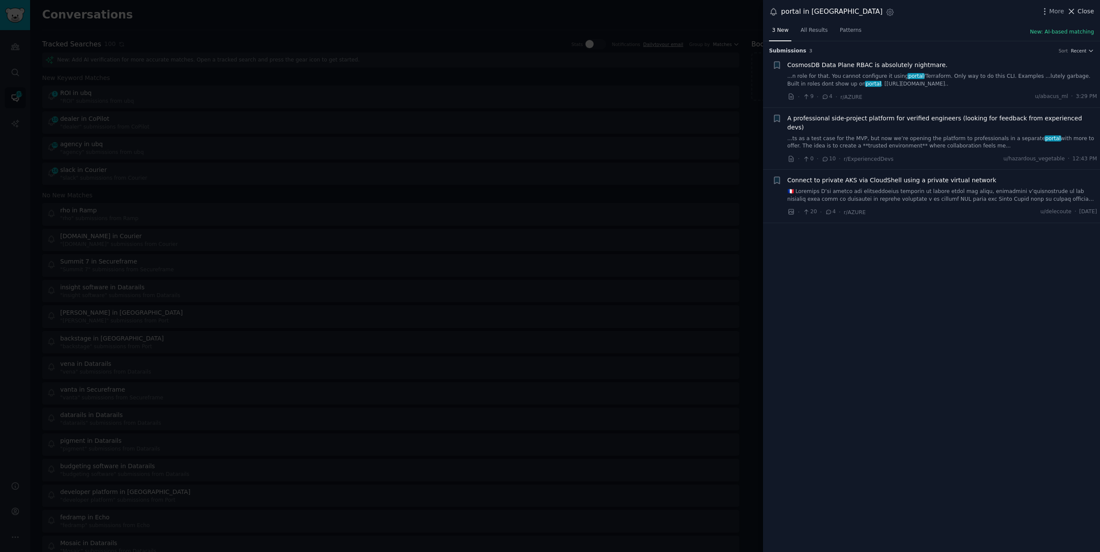
click at [1084, 9] on span "Close" at bounding box center [1086, 11] width 16 height 9
